Goal: Transaction & Acquisition: Purchase product/service

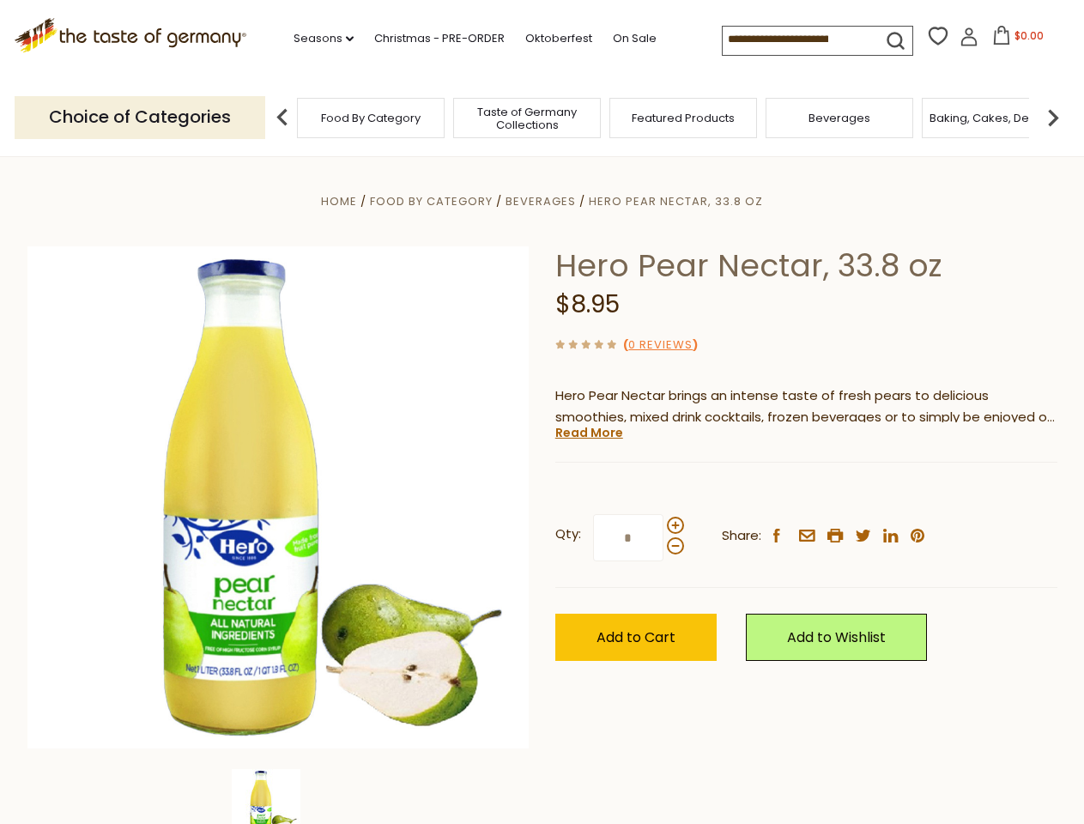
click at [541, 412] on div "Home Food By Category [GEOGRAPHIC_DATA] Hero Pear Nectar, 33.8 oz Hero Pear Nec…" at bounding box center [542, 520] width 1055 height 661
click at [317, 39] on link "Seasons dropdown_arrow" at bounding box center [323, 38] width 60 height 19
click at [1014, 40] on span "$0.00" at bounding box center [1028, 35] width 29 height 15
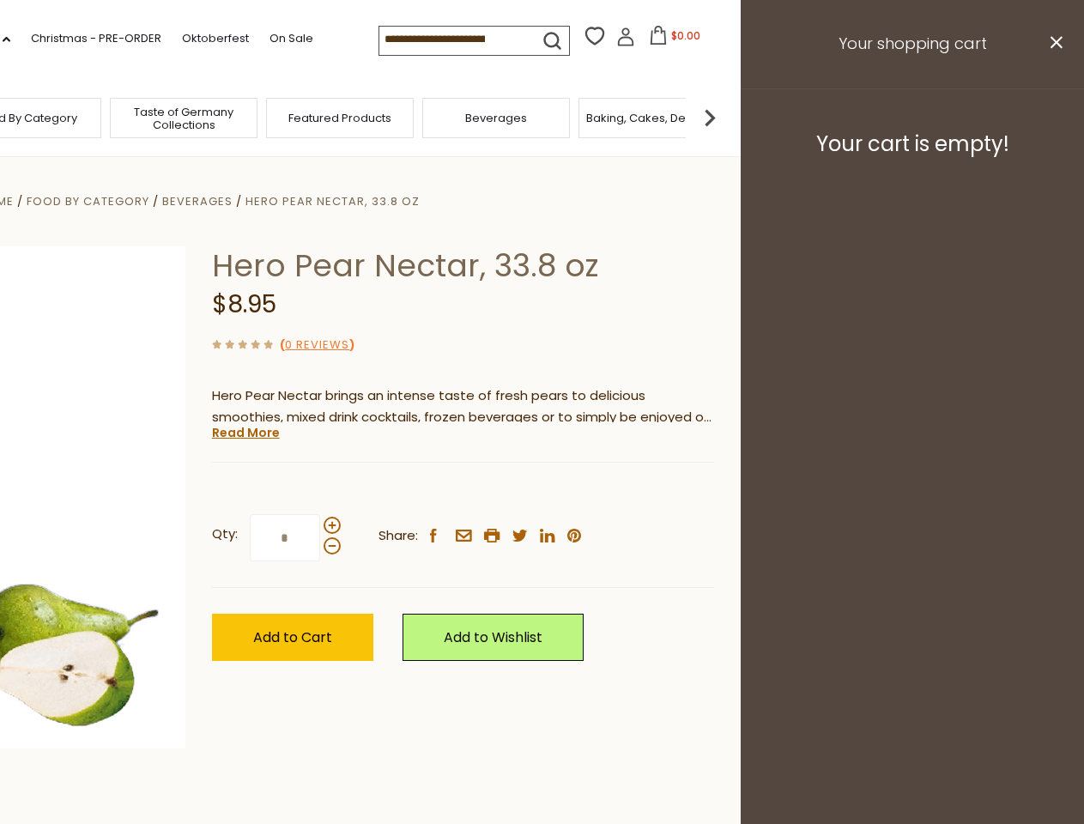
click at [145, 117] on div "All Seasons Recipes Game Day [DATE] [DATE] [DATE][PERSON_NAME] [DATE] Springfes…" at bounding box center [47, 402] width 195 height 727
click at [1053, 117] on footer "Your cart is empty!" at bounding box center [911, 143] width 343 height 111
click at [541, 490] on div "Qty: * Share: facebook email printer twitter linkedin pinterest" at bounding box center [463, 538] width 502 height 100
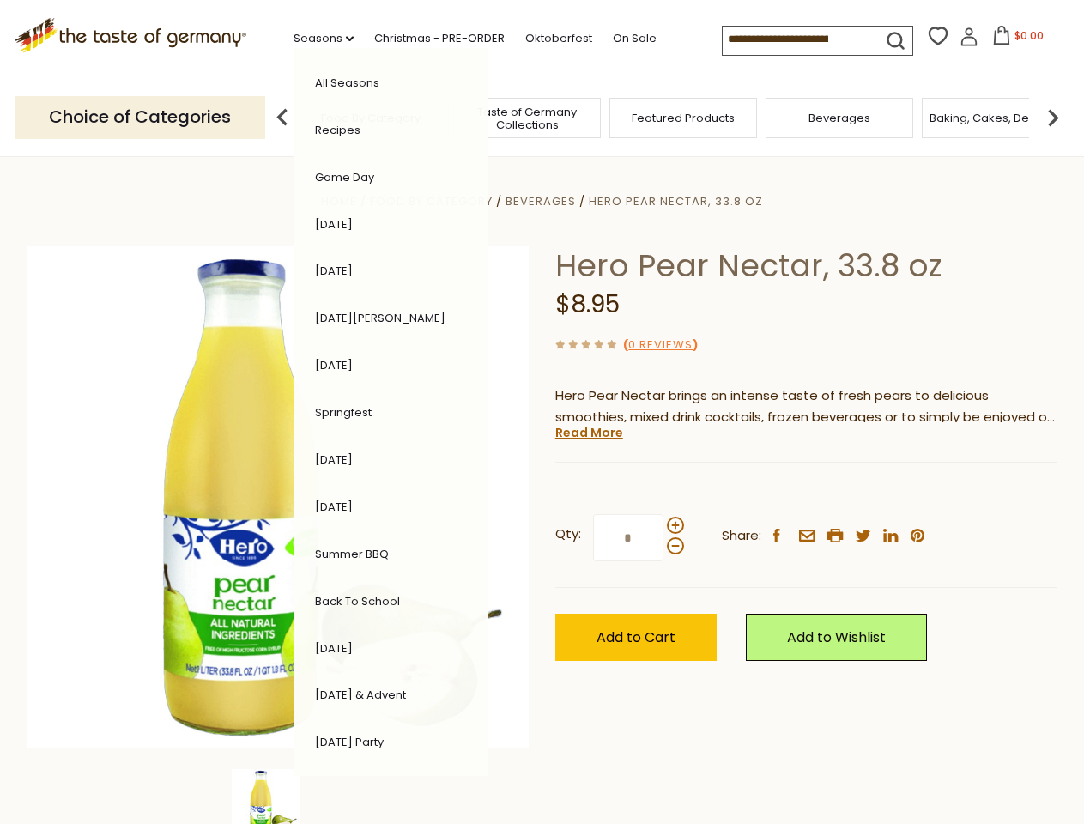
click at [278, 796] on div "Home Food By Category [GEOGRAPHIC_DATA] Hero Pear Nectar, 33.8 oz Hero Pear Nec…" at bounding box center [542, 520] width 1055 height 661
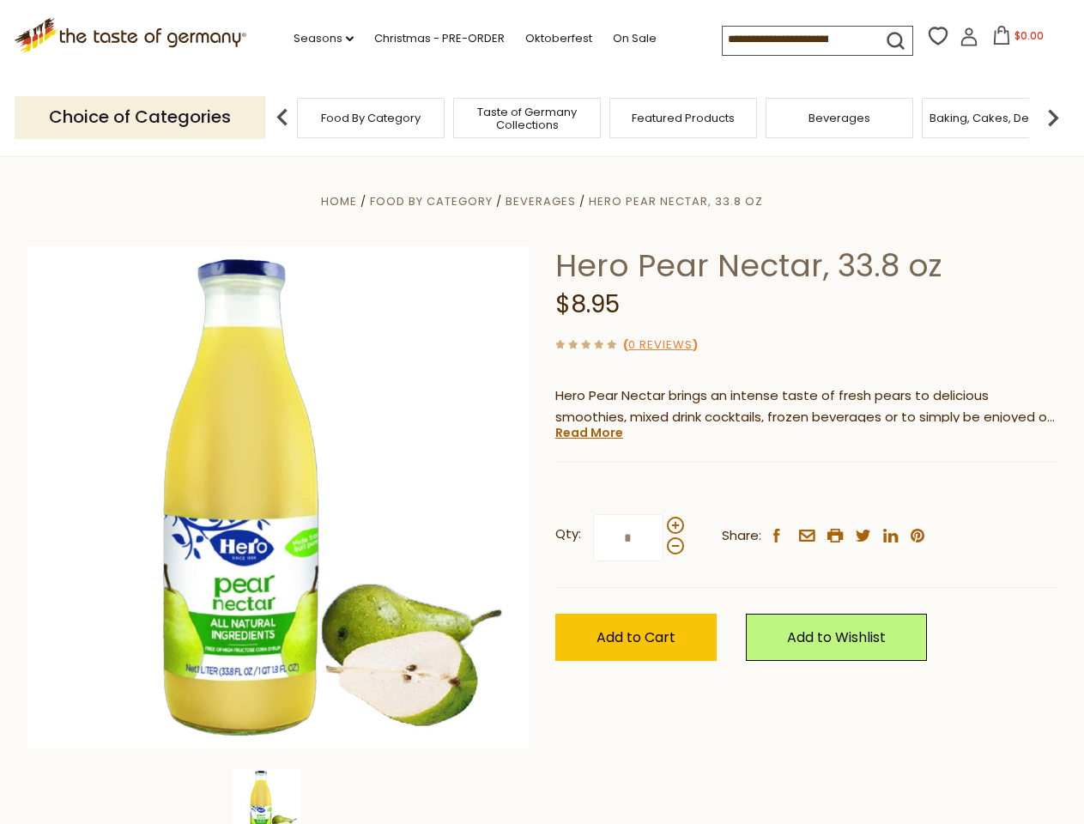
click at [278, 796] on img at bounding box center [266, 803] width 69 height 69
click at [588, 432] on link "Read More" at bounding box center [589, 432] width 68 height 17
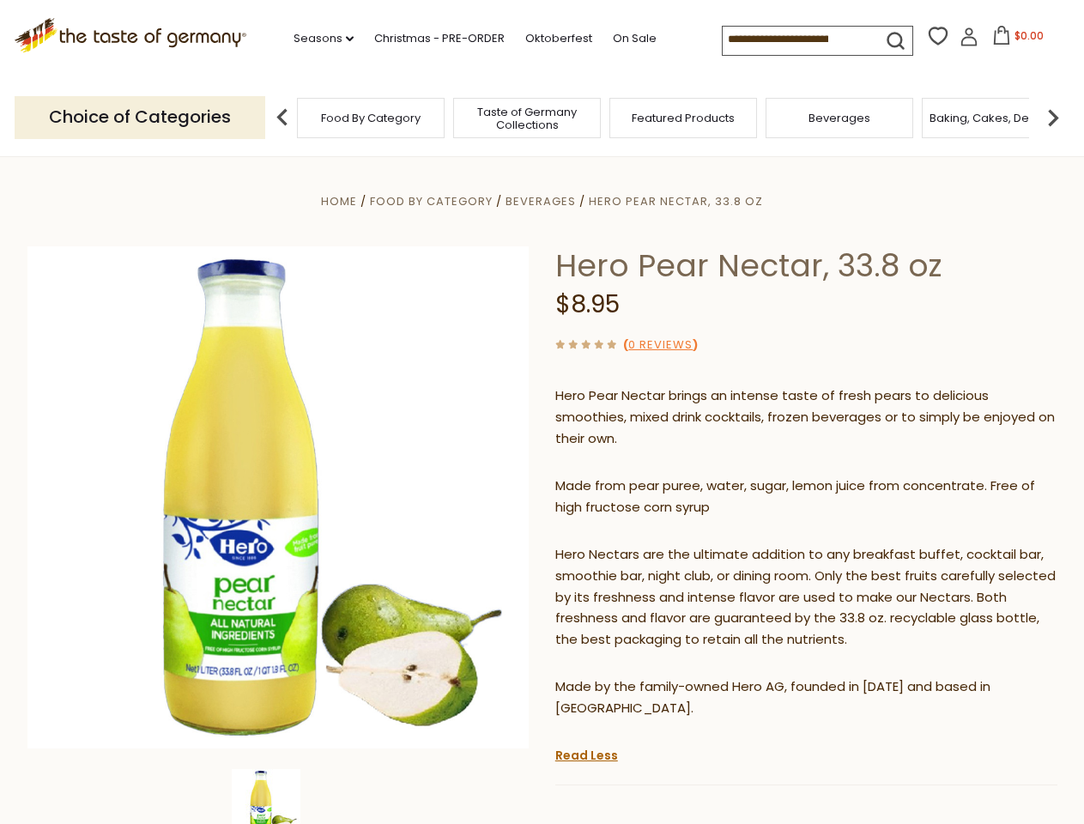
click at [674, 544] on p "Hero Nectars are the ultimate addition to any breakfast buffet, cocktail bar, s…" at bounding box center [806, 597] width 502 height 107
